Goal: Check status: Check status

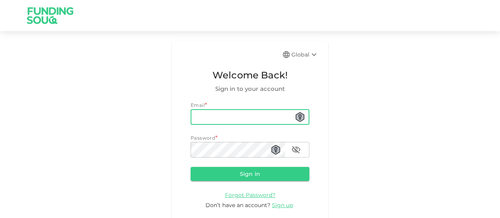
click at [212, 122] on input "email" at bounding box center [250, 117] width 119 height 16
type input "[EMAIL_ADDRESS][DOMAIN_NAME]"
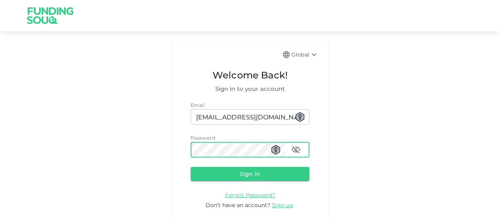
click at [191, 167] on button "Sign in" at bounding box center [250, 174] width 119 height 14
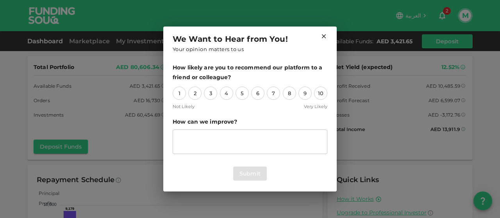
click at [325, 36] on icon at bounding box center [323, 36] width 7 height 7
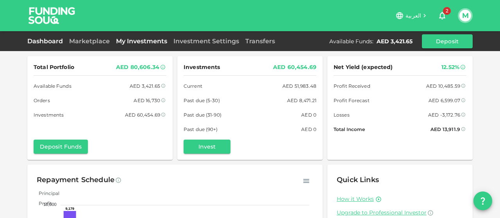
click at [150, 42] on link "My Investments" at bounding box center [141, 41] width 57 height 7
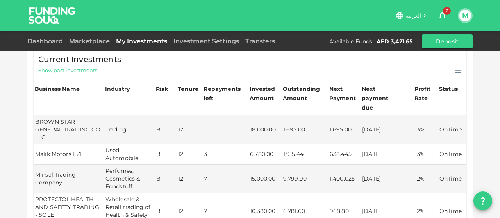
scroll to position [139, 0]
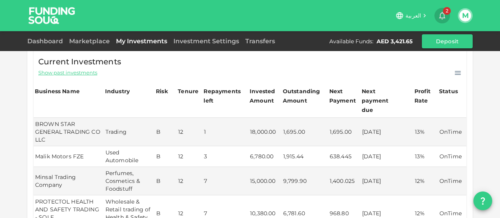
click at [445, 14] on icon "button" at bounding box center [442, 15] width 9 height 9
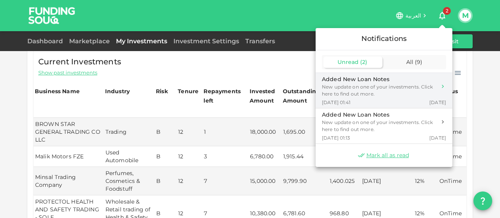
click at [404, 87] on div "New update on one of your investments. Click here to find out more." at bounding box center [379, 91] width 114 height 14
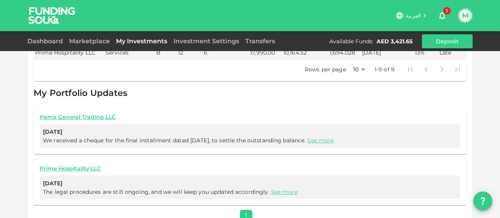
scroll to position [394, 0]
